Goal: Task Accomplishment & Management: Use online tool/utility

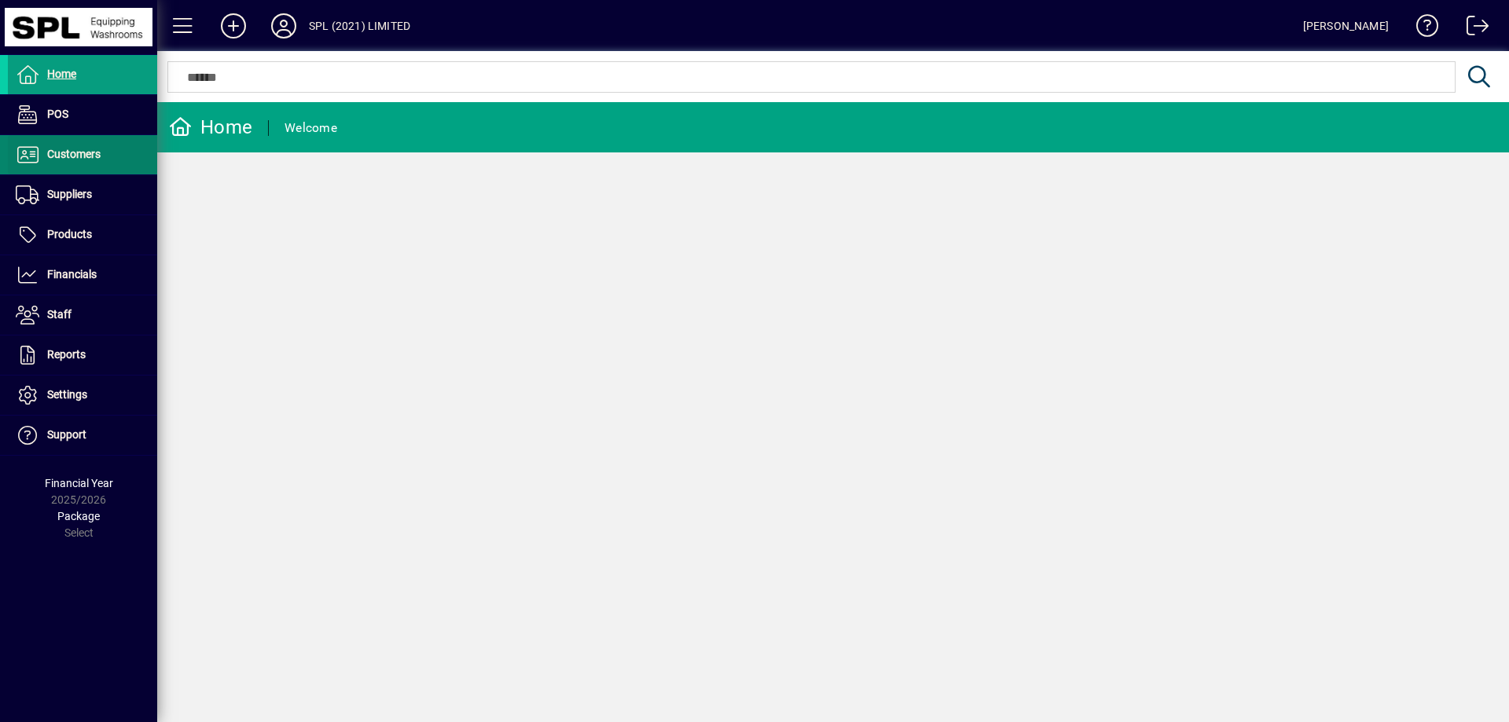
click at [90, 160] on span "Customers" at bounding box center [73, 154] width 53 height 13
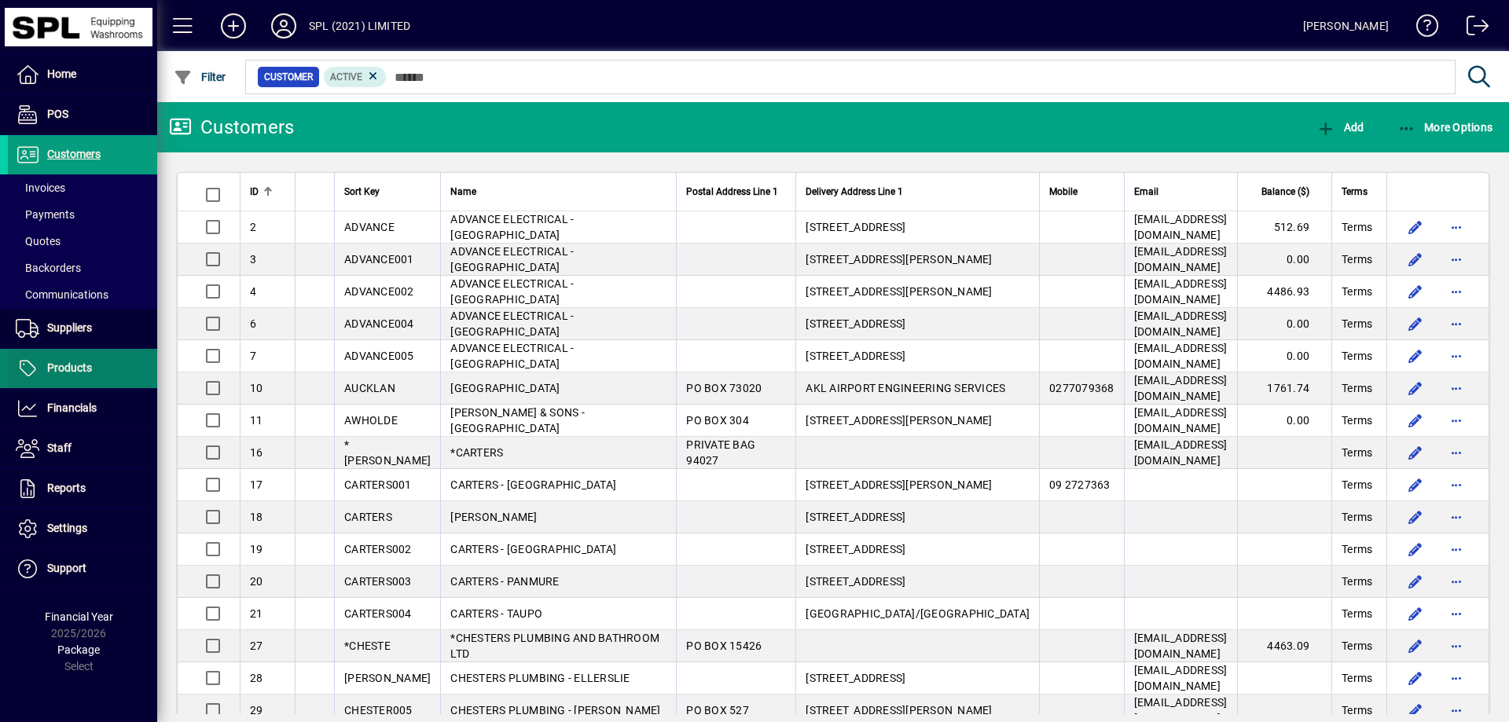
click at [94, 376] on span at bounding box center [82, 369] width 149 height 38
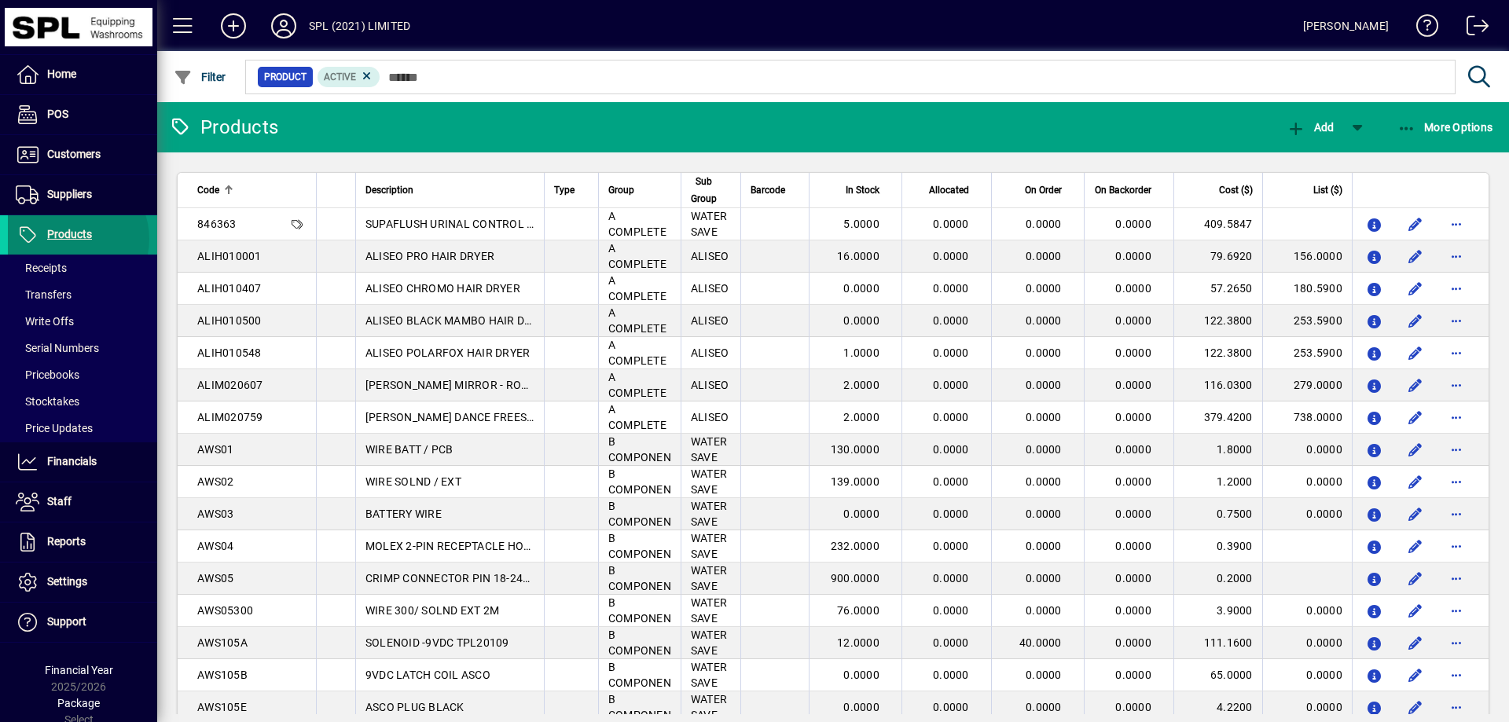
click at [74, 239] on span "Products" at bounding box center [69, 234] width 45 height 13
drag, startPoint x: 75, startPoint y: 479, endPoint x: 78, endPoint y: 471, distance: 8.5
click at [76, 478] on span at bounding box center [82, 462] width 149 height 38
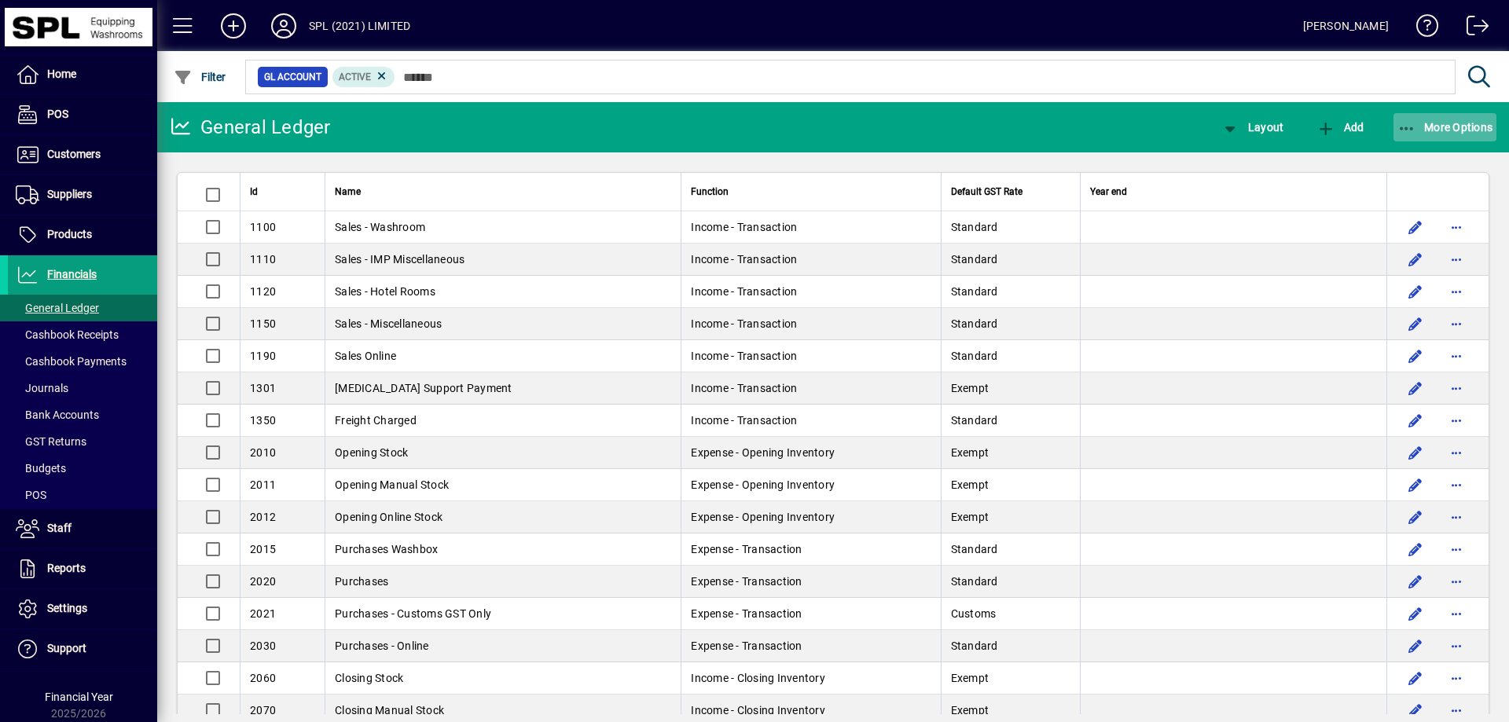
click at [1400, 130] on icon "button" at bounding box center [1407, 129] width 20 height 16
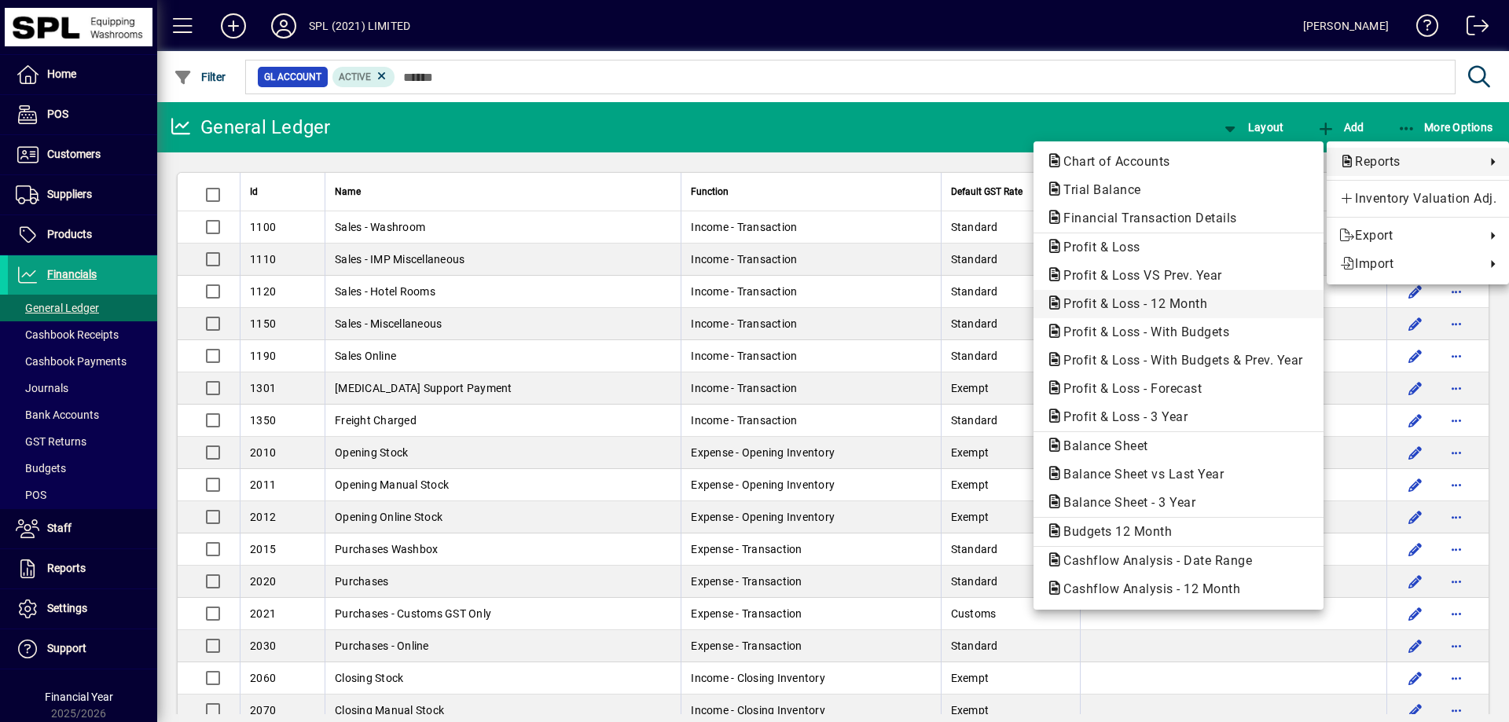
click at [1179, 309] on span "Profit & Loss - 12 Month" at bounding box center [1130, 303] width 169 height 15
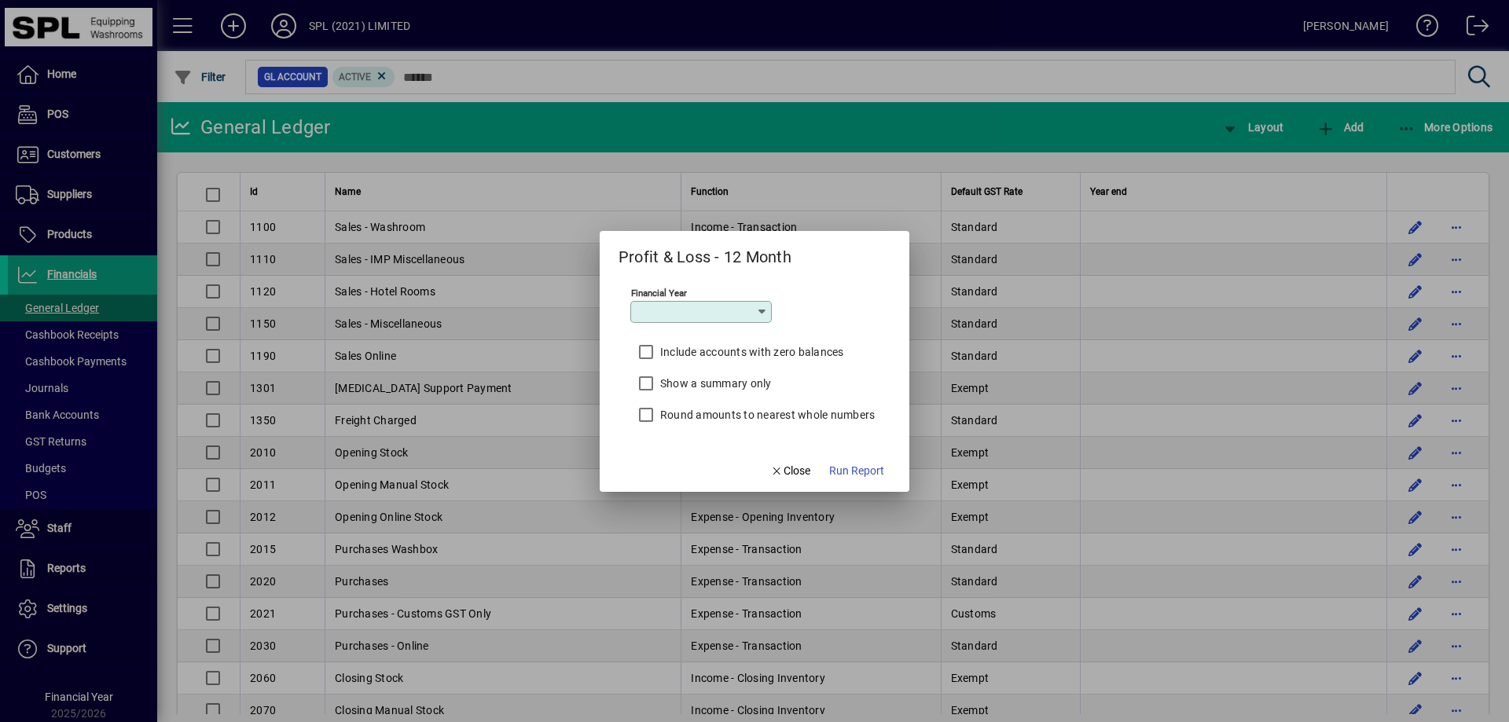
type input "*********"
click at [868, 473] on span "Run Report" at bounding box center [856, 471] width 55 height 17
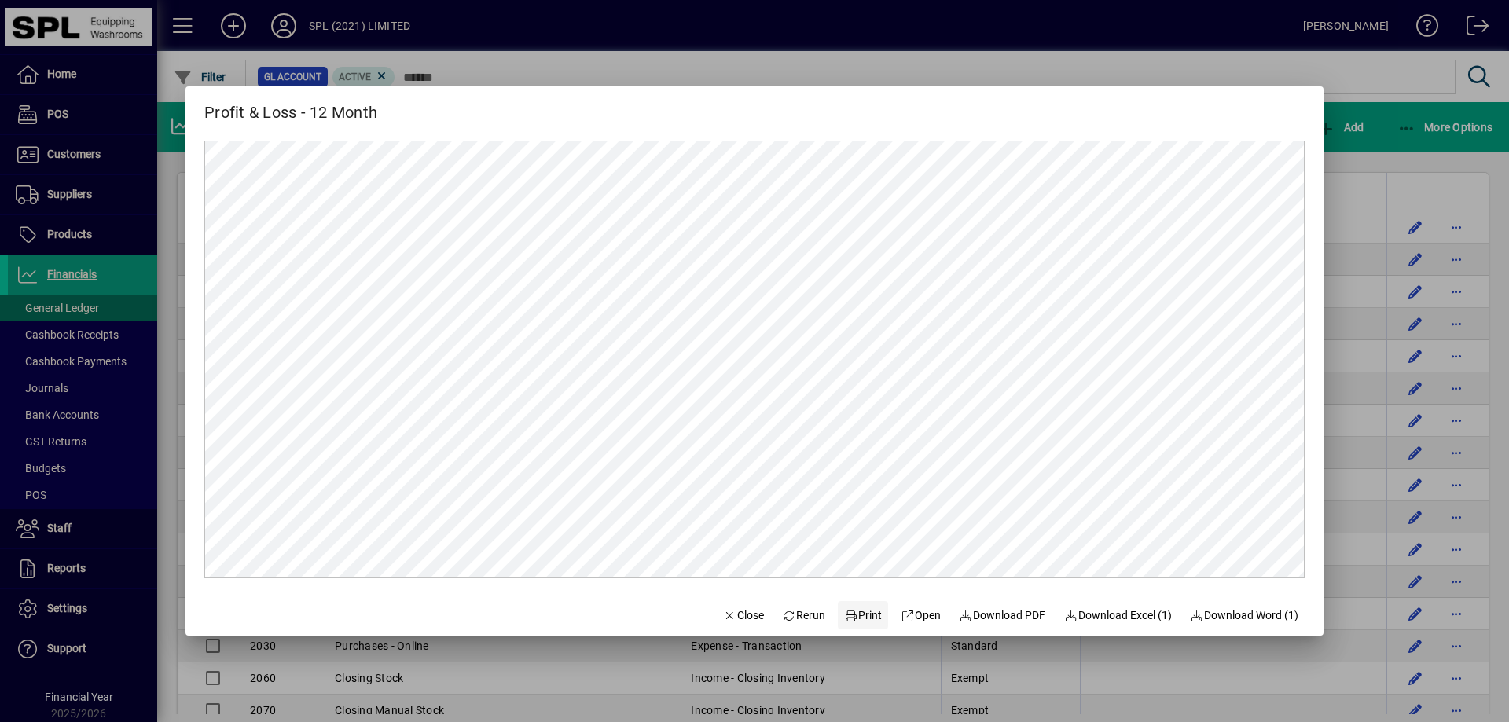
click at [862, 617] on span "Print" at bounding box center [863, 615] width 38 height 17
click at [746, 614] on span "Close" at bounding box center [743, 615] width 41 height 17
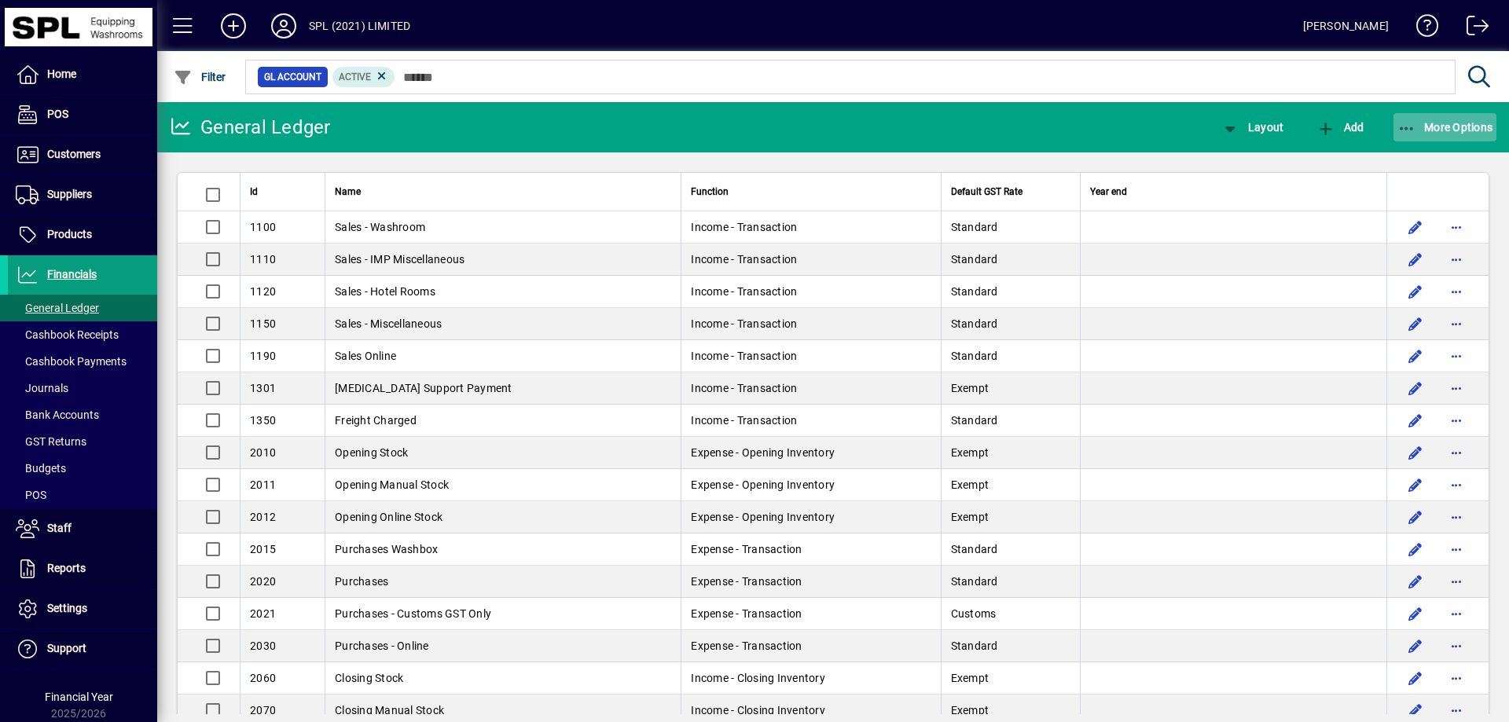
click at [1403, 121] on icon "button" at bounding box center [1407, 129] width 20 height 16
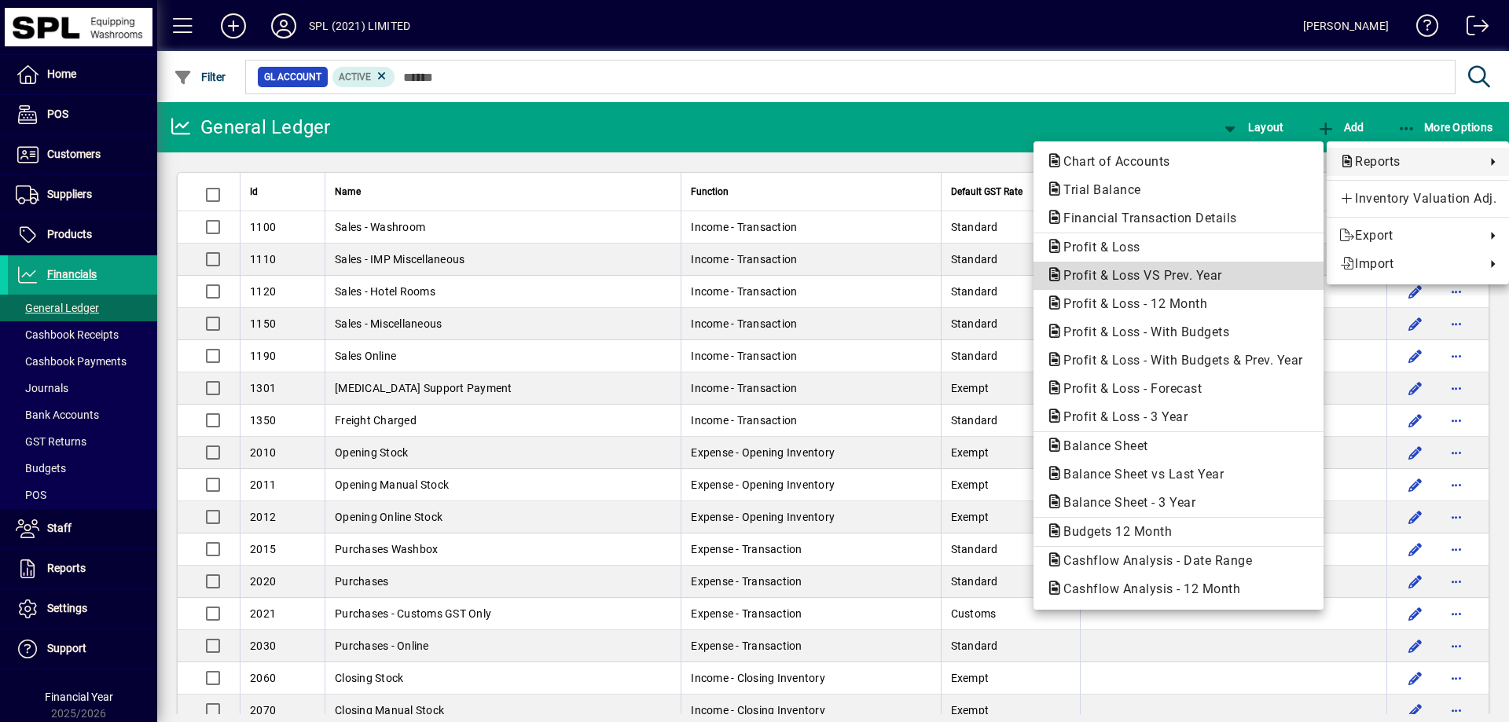
click at [1176, 270] on span "Profit & Loss VS Prev. Year" at bounding box center [1138, 275] width 184 height 15
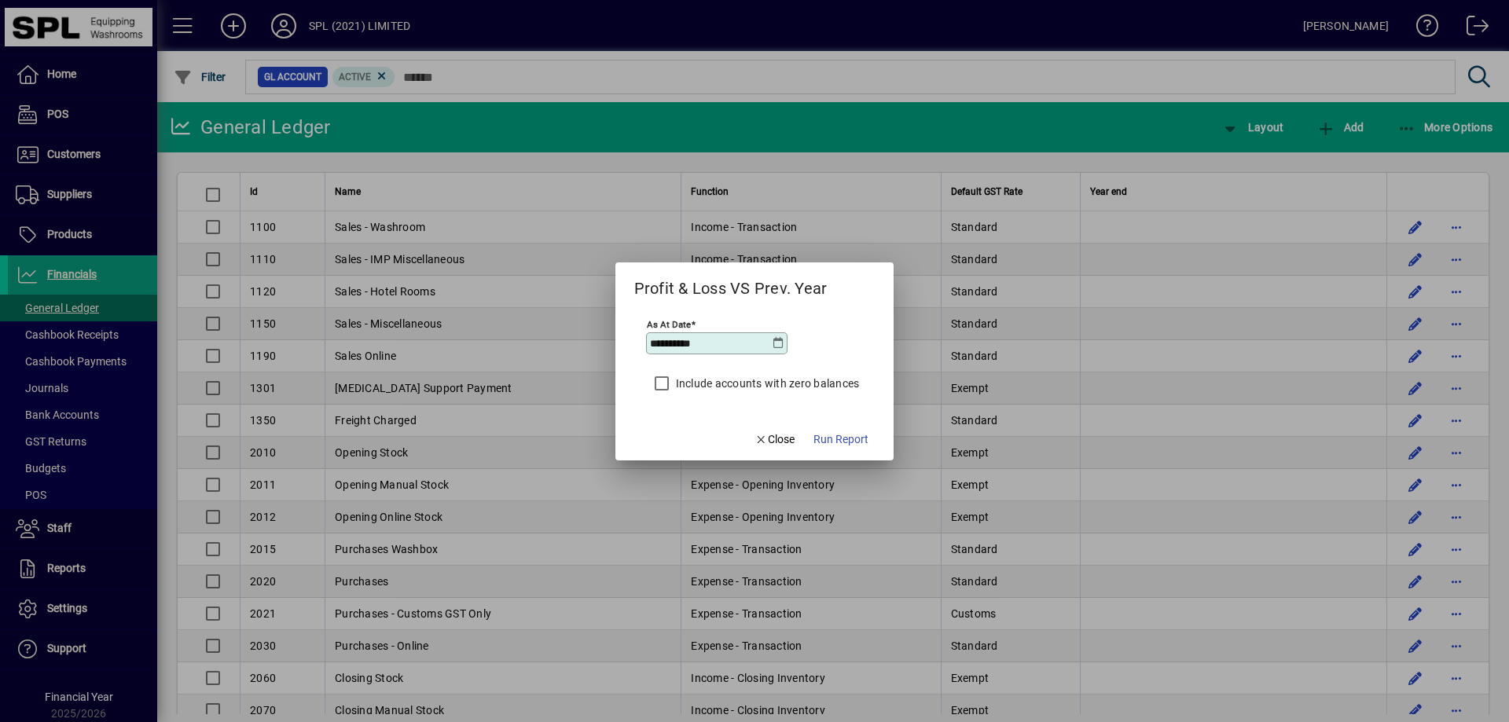
click at [780, 339] on icon at bounding box center [778, 343] width 13 height 13
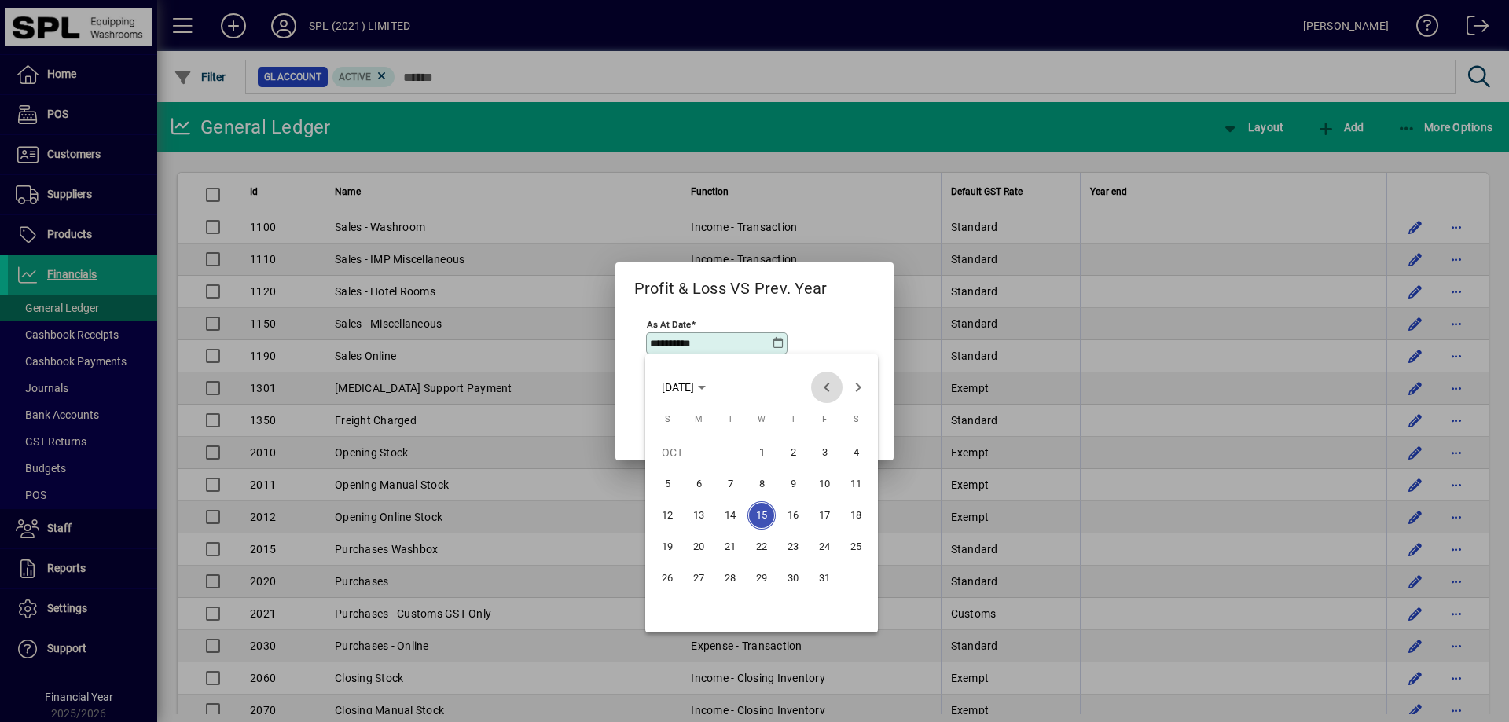
click at [827, 381] on span "Previous month" at bounding box center [826, 387] width 31 height 31
click at [739, 611] on span "30" at bounding box center [730, 610] width 28 height 28
type input "**********"
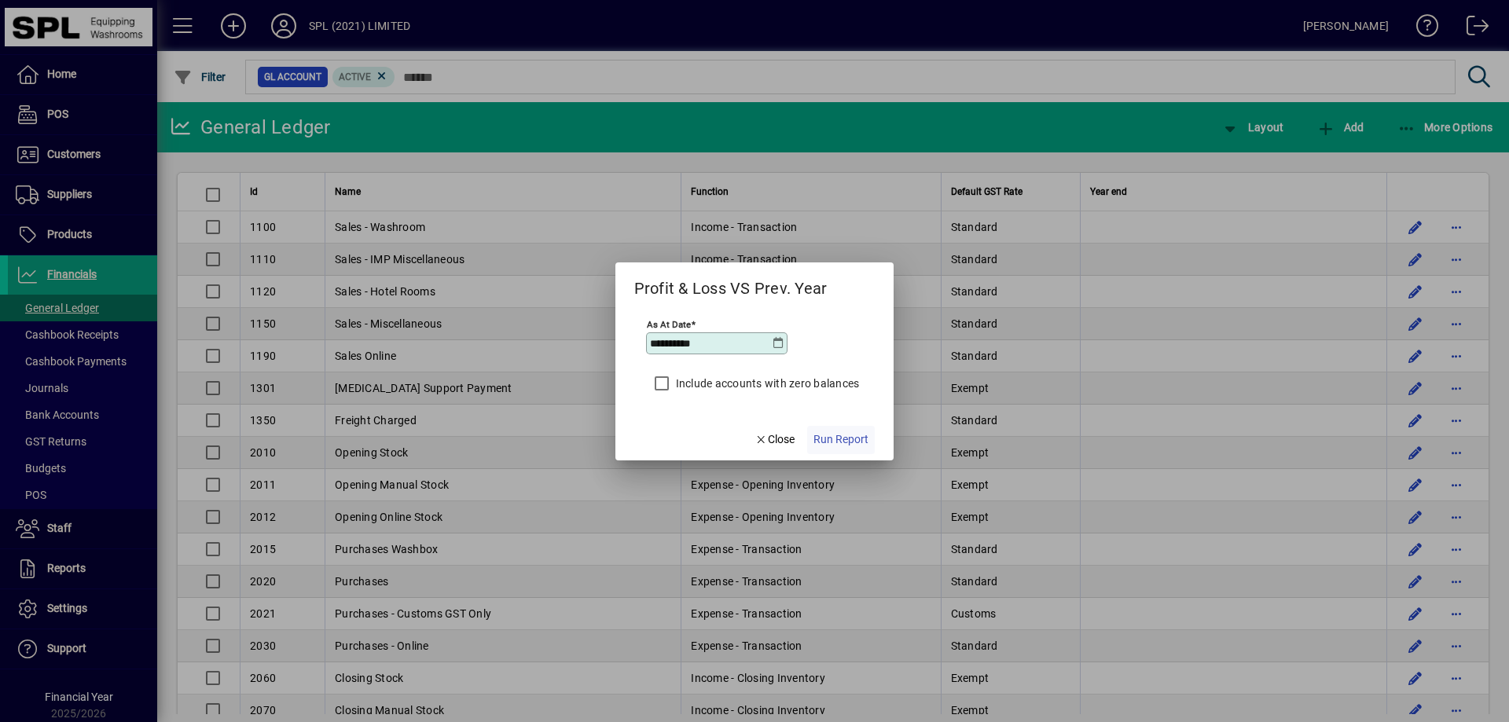
click at [843, 436] on span "Run Report" at bounding box center [840, 439] width 55 height 17
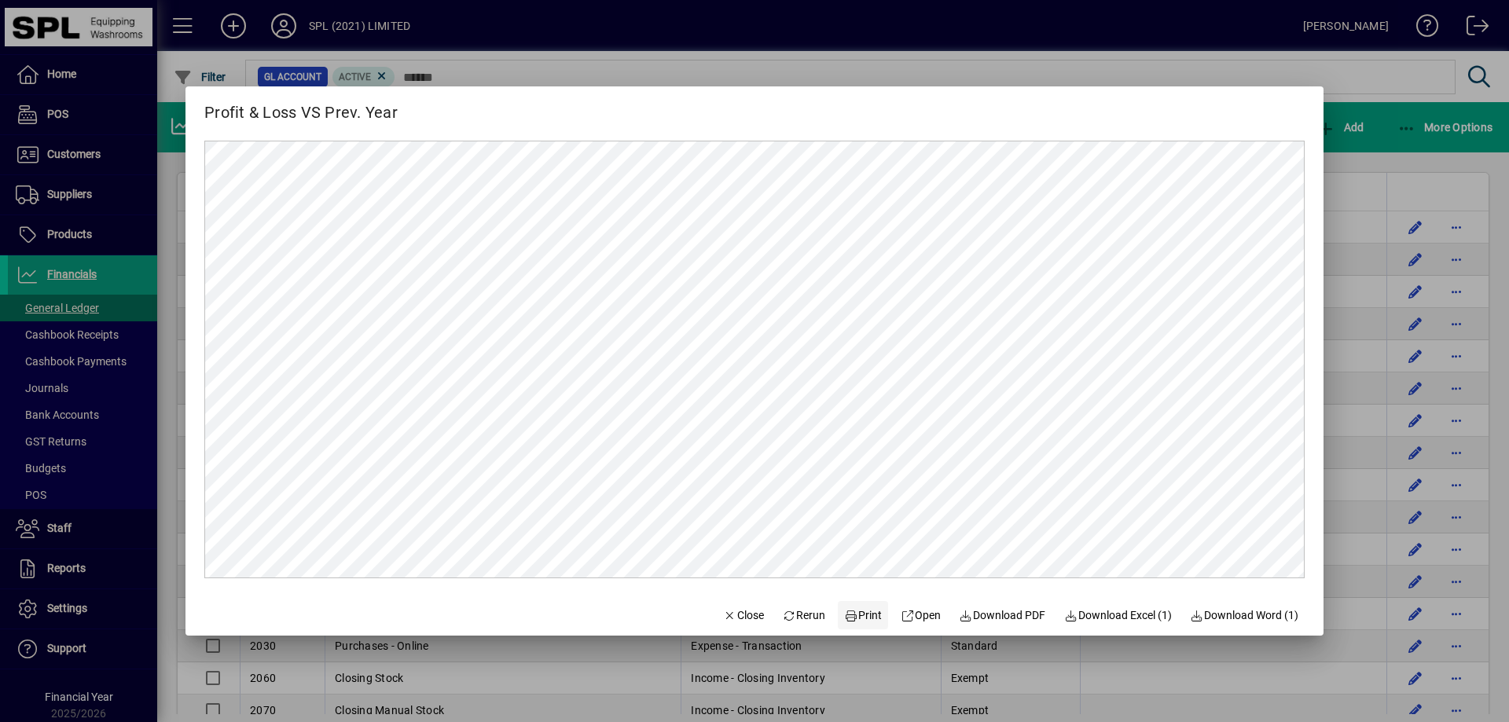
click at [857, 614] on span "Print" at bounding box center [863, 615] width 38 height 17
click at [735, 603] on span "button" at bounding box center [743, 615] width 53 height 38
